Goal: Task Accomplishment & Management: Manage account settings

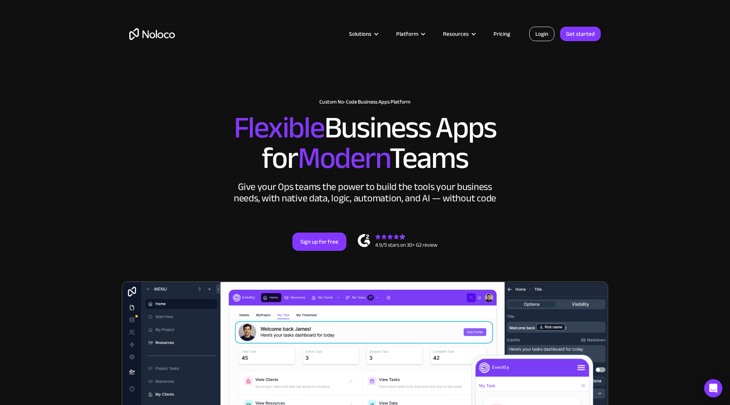
click at [535, 38] on link "Login" at bounding box center [541, 34] width 25 height 14
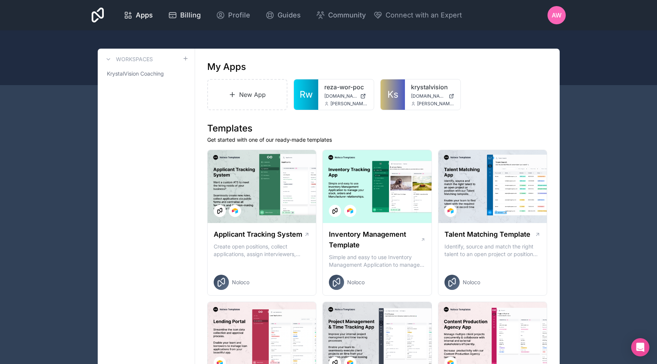
click at [167, 10] on link "Billing" at bounding box center [184, 15] width 45 height 17
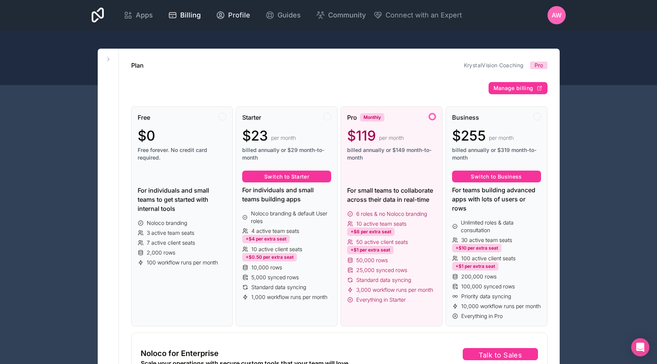
click at [230, 16] on span "Profile" at bounding box center [239, 15] width 22 height 11
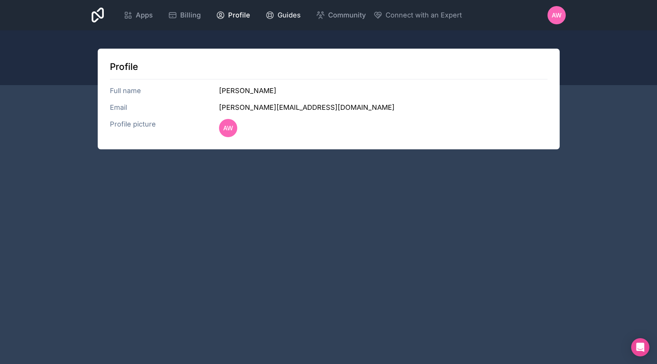
click at [278, 14] on span "Guides" at bounding box center [289, 15] width 23 height 11
click at [171, 17] on icon at bounding box center [172, 15] width 7 height 5
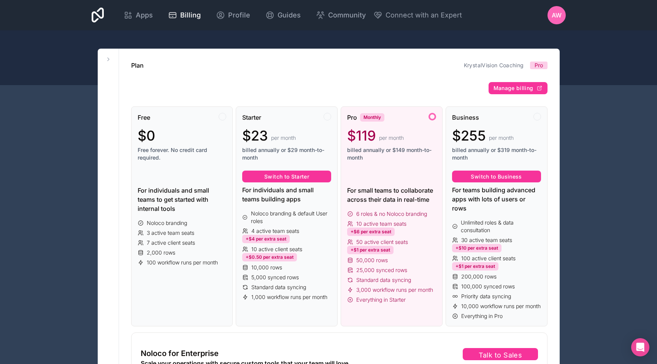
click at [433, 119] on div at bounding box center [433, 117] width 8 height 8
click at [404, 210] on div "Pro Monthly $119 per month billed annually or $149 month-to-month For small tea…" at bounding box center [392, 216] width 102 height 221
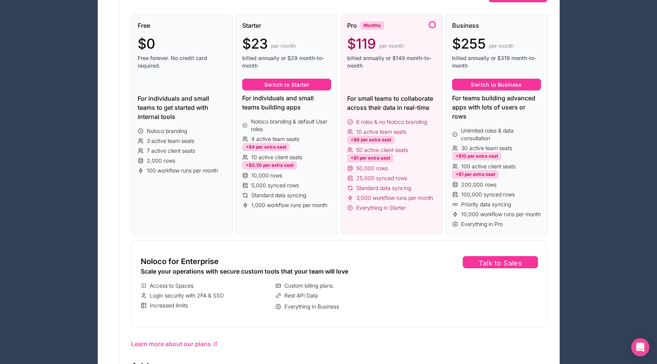
scroll to position [105, 0]
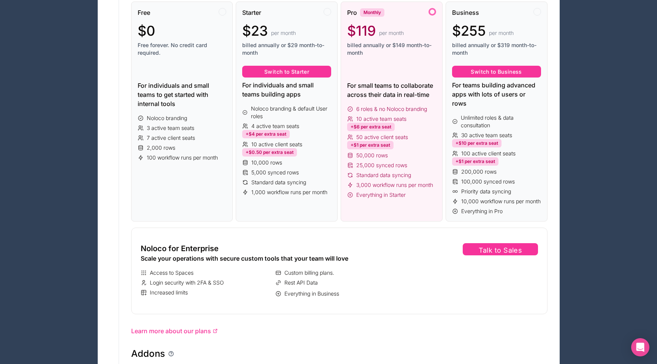
click at [386, 176] on span "Standard data syncing" at bounding box center [383, 176] width 55 height 8
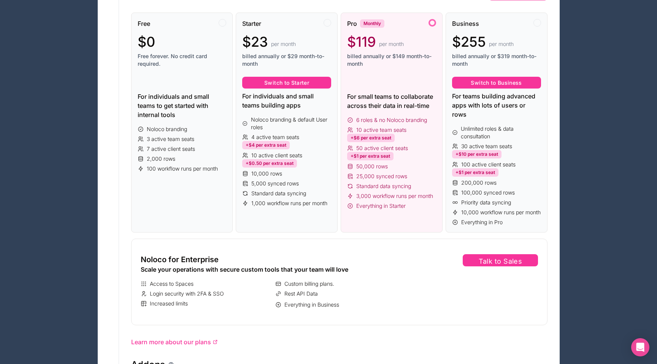
scroll to position [93, 0]
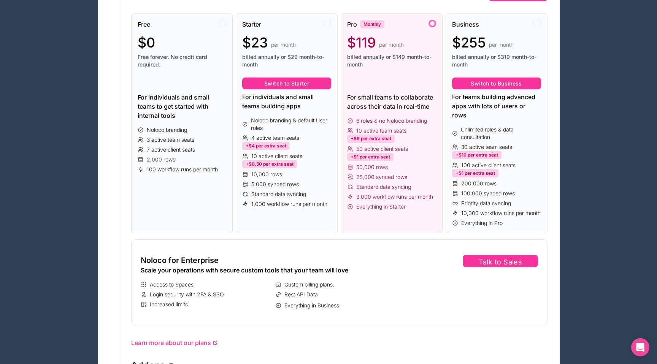
click at [376, 81] on div at bounding box center [391, 84] width 89 height 12
click at [434, 23] on div at bounding box center [433, 24] width 8 height 8
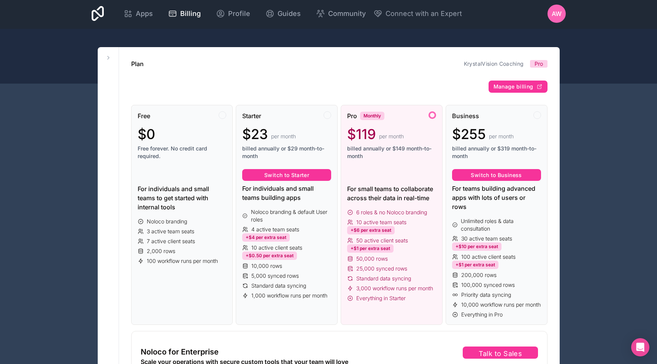
scroll to position [0, 0]
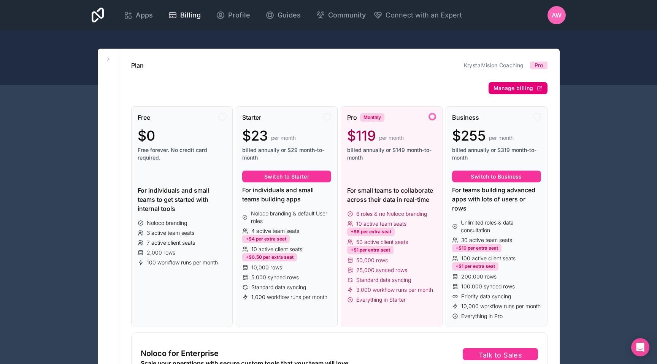
click at [503, 90] on span "Manage billing" at bounding box center [514, 88] width 40 height 7
